Goal: Task Accomplishment & Management: Use online tool/utility

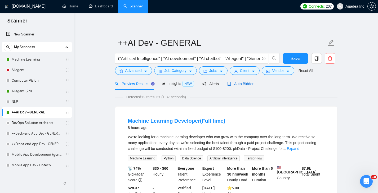
click at [244, 84] on span "Auto Bidder" at bounding box center [240, 84] width 26 height 4
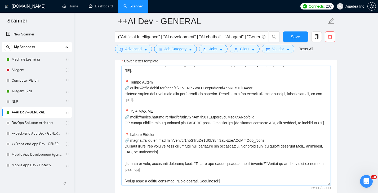
scroll to position [684, 0]
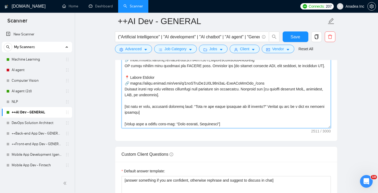
drag, startPoint x: 125, startPoint y: 93, endPoint x: 235, endPoint y: 127, distance: 115.5
click at [235, 127] on textarea "Cover letter template:" at bounding box center [226, 68] width 209 height 119
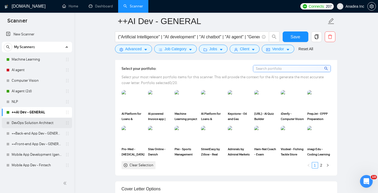
scroll to position [482, 0]
click at [129, 108] on img at bounding box center [133, 99] width 22 height 17
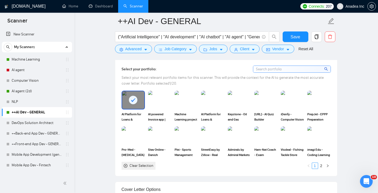
click at [129, 104] on rect at bounding box center [133, 100] width 8 height 8
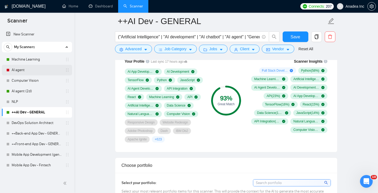
scroll to position [366, 0]
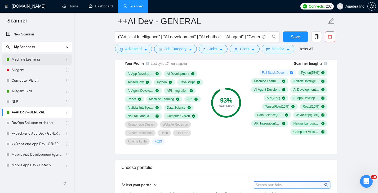
click at [30, 60] on link "Machine Learning" at bounding box center [37, 59] width 50 height 11
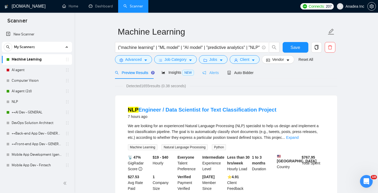
scroll to position [15, 0]
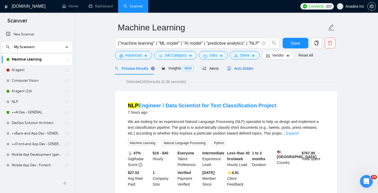
click at [246, 68] on span "Auto Bidder" at bounding box center [240, 68] width 26 height 4
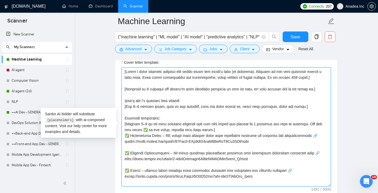
scroll to position [29, 0]
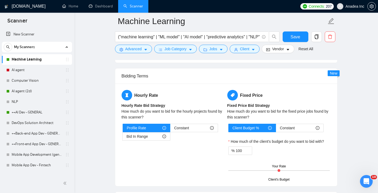
drag, startPoint x: 124, startPoint y: 108, endPoint x: 215, endPoint y: 68, distance: 99.4
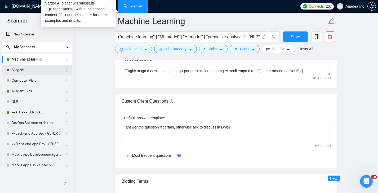
click at [25, 70] on link "AI agent" at bounding box center [37, 70] width 50 height 11
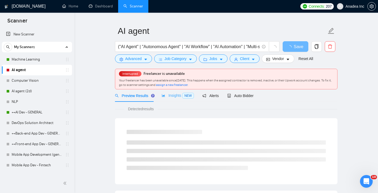
scroll to position [14, 0]
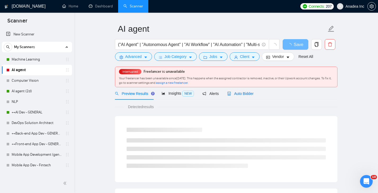
click at [245, 95] on span "Auto Bidder" at bounding box center [240, 94] width 26 height 4
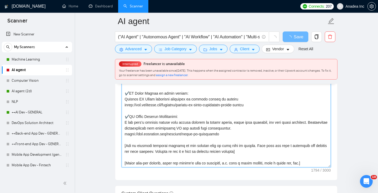
scroll to position [654, 0]
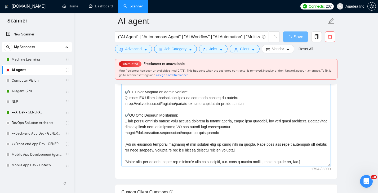
drag, startPoint x: 124, startPoint y: 112, endPoint x: 227, endPoint y: 169, distance: 117.8
click at [227, 169] on div "Cover letter template:" at bounding box center [226, 106] width 222 height 146
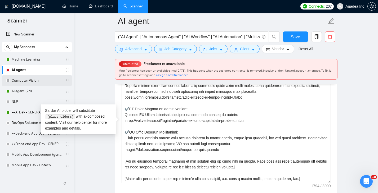
click at [25, 79] on link "Computer Vision" at bounding box center [37, 80] width 50 height 11
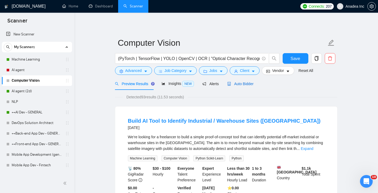
click at [244, 83] on span "Auto Bidder" at bounding box center [240, 84] width 26 height 4
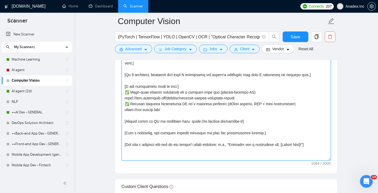
scroll to position [666, 0]
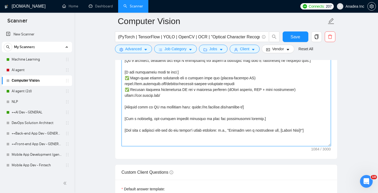
drag, startPoint x: 123, startPoint y: 96, endPoint x: 184, endPoint y: 144, distance: 77.8
click at [184, 144] on textarea "Cover letter template:" at bounding box center [226, 86] width 209 height 119
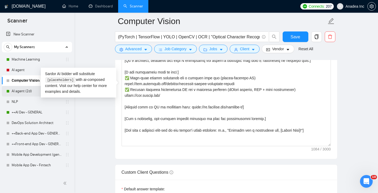
click at [26, 91] on link "AI agent (2d)" at bounding box center [37, 91] width 50 height 11
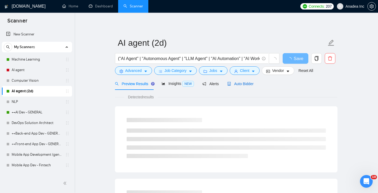
click at [252, 81] on div "Auto Bidder" at bounding box center [240, 84] width 26 height 6
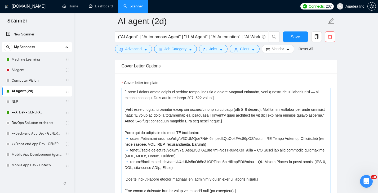
scroll to position [604, 0]
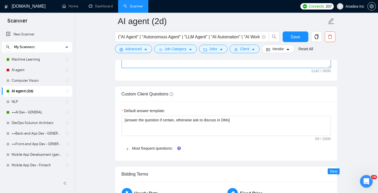
drag, startPoint x: 125, startPoint y: 95, endPoint x: 253, endPoint y: 89, distance: 128.8
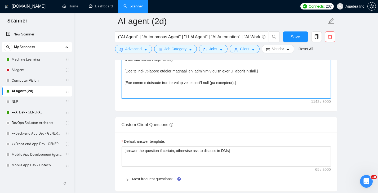
scroll to position [635, 0]
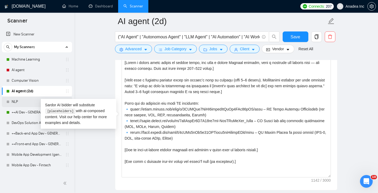
click at [19, 103] on link "NLP" at bounding box center [37, 102] width 50 height 11
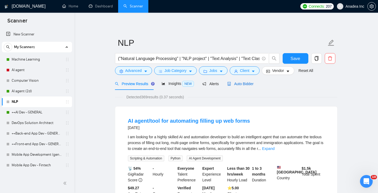
click at [244, 85] on span "Auto Bidder" at bounding box center [240, 84] width 26 height 4
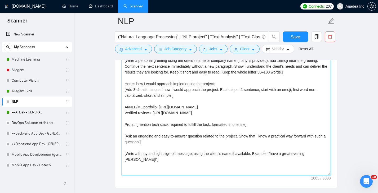
scroll to position [709, 0]
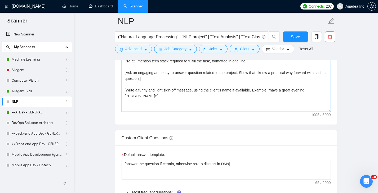
drag, startPoint x: 124, startPoint y: 88, endPoint x: 244, endPoint y: 140, distance: 130.8
click at [244, 140] on form "Auto Bidding Enabled Auto Bidding Enabled: OFF Auto Bidder Schedule Auto Biddin…" at bounding box center [226, 35] width 222 height 1291
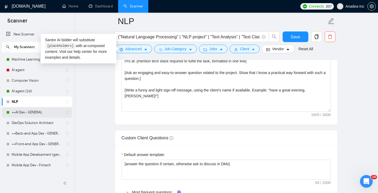
click at [20, 113] on link "++AI Dev - GENERAL" at bounding box center [37, 112] width 50 height 11
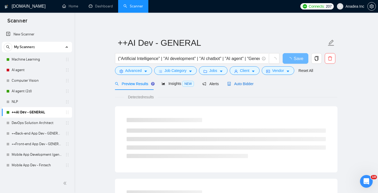
click at [241, 83] on span "Auto Bidder" at bounding box center [240, 84] width 26 height 4
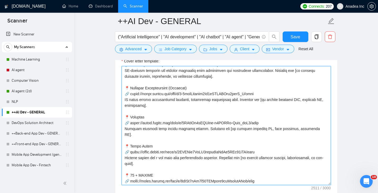
scroll to position [169, 0]
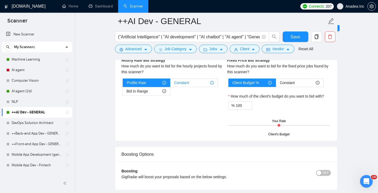
drag, startPoint x: 124, startPoint y: 123, endPoint x: 195, endPoint y: 89, distance: 78.4
